Goal: Navigation & Orientation: Understand site structure

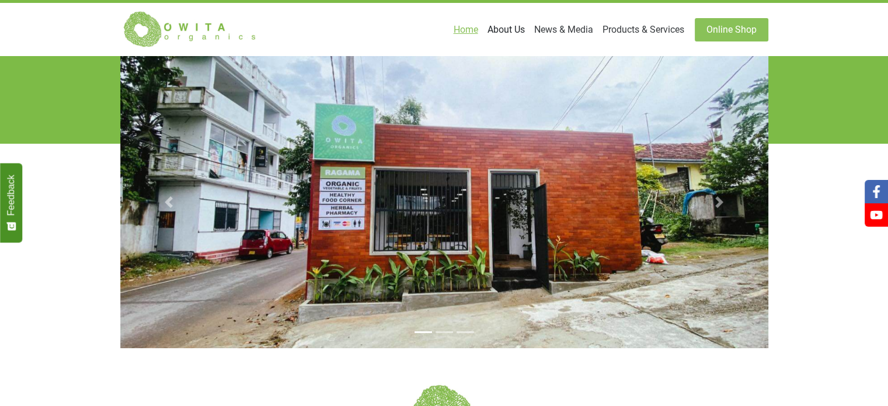
click at [498, 30] on link "About Us" at bounding box center [506, 29] width 47 height 23
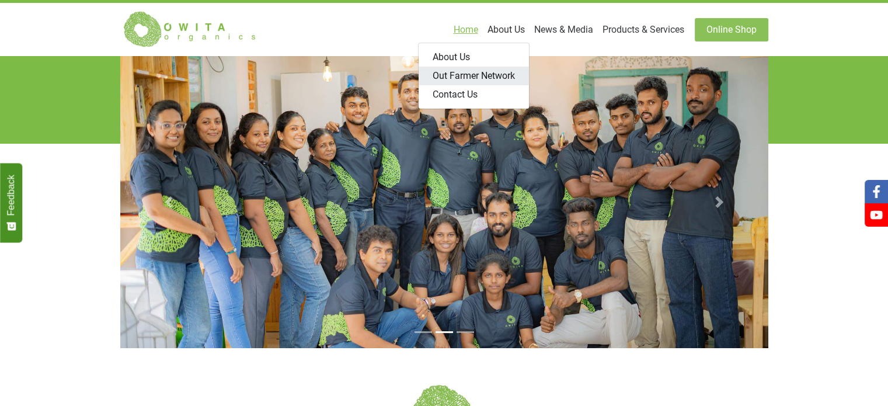
click at [489, 73] on link "Out Farmer Network" at bounding box center [474, 76] width 110 height 19
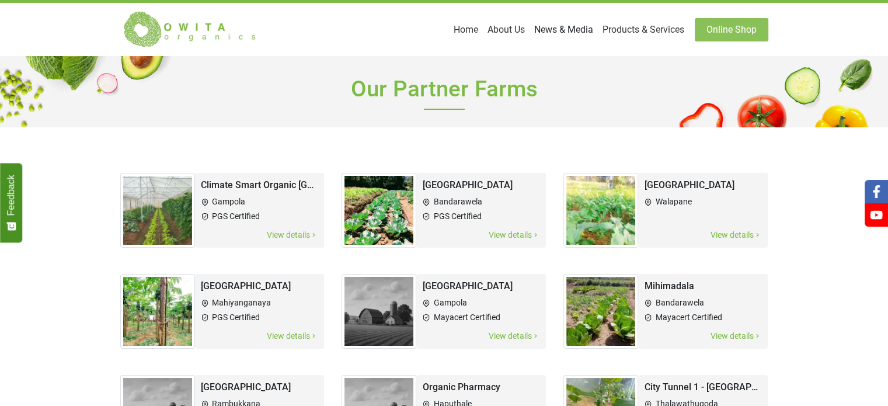
click at [572, 32] on link "News & Media" at bounding box center [564, 29] width 68 height 23
click at [526, 58] on link "Blog" at bounding box center [551, 57] width 92 height 19
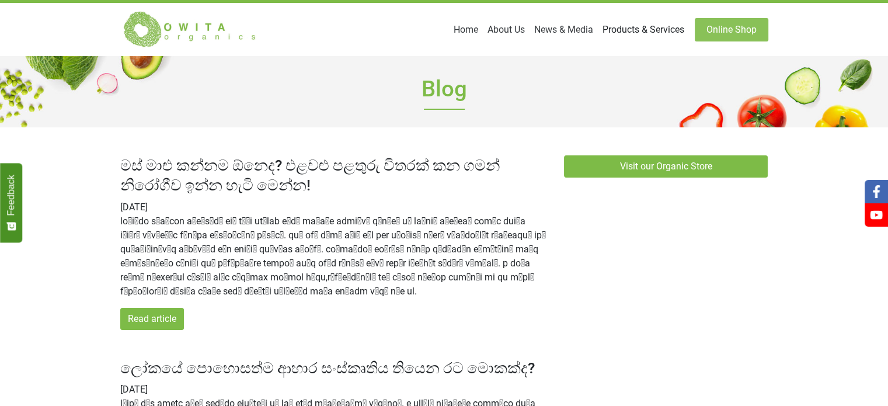
click at [631, 37] on link "Products & Services" at bounding box center [643, 29] width 91 height 23
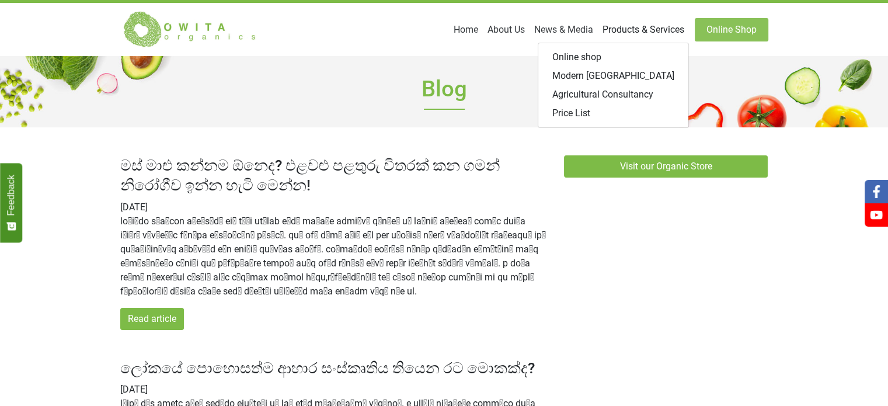
click at [665, 33] on link "Products & Services" at bounding box center [643, 29] width 91 height 23
